Goal: Information Seeking & Learning: Learn about a topic

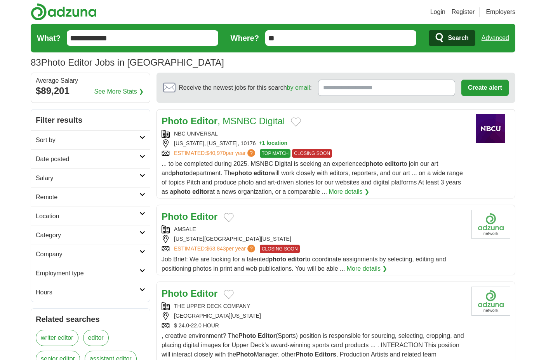
click at [143, 194] on icon at bounding box center [142, 195] width 6 height 4
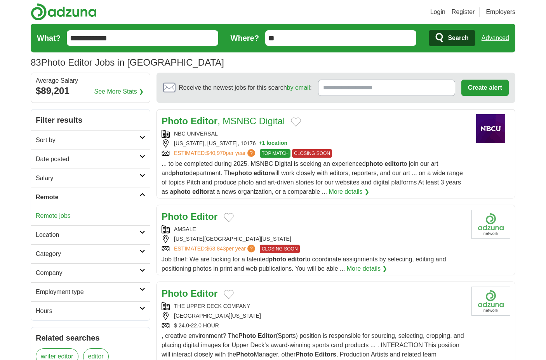
click at [89, 216] on div "Remote jobs" at bounding box center [90, 216] width 119 height 19
click at [63, 215] on link "Remote jobs" at bounding box center [53, 215] width 35 height 7
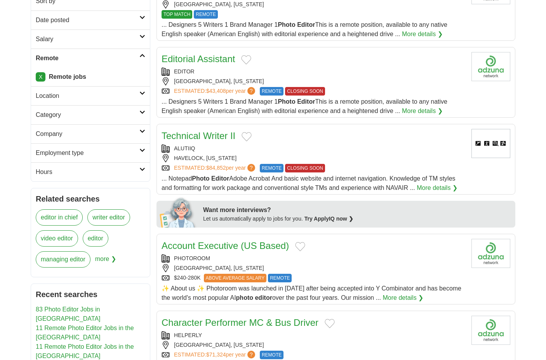
scroll to position [21, 0]
